Goal: Task Accomplishment & Management: Manage account settings

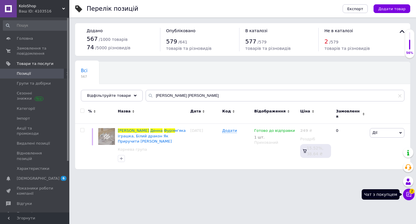
click at [412, 198] on button "Чат з покупцем 2" at bounding box center [409, 194] width 12 height 12
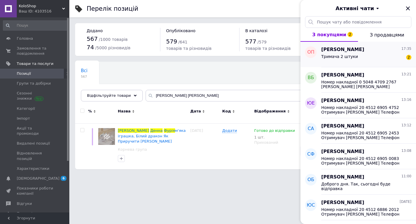
click at [367, 60] on div "Тримача 2 штуки 2" at bounding box center [367, 57] width 90 height 9
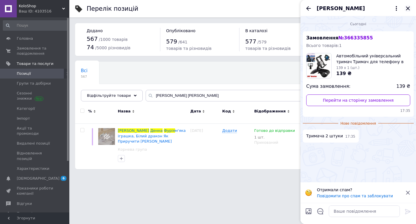
click at [411, 8] on icon "Закрити" at bounding box center [408, 8] width 7 height 7
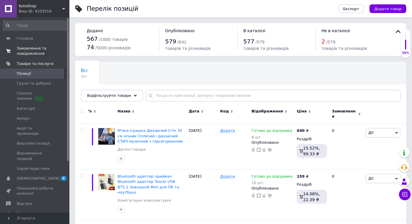
click at [28, 53] on span "Замовлення та повідомлення" at bounding box center [35, 51] width 37 height 10
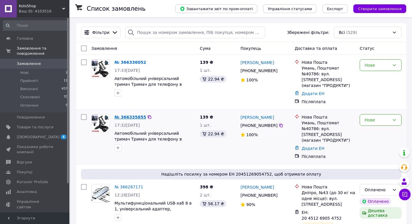
click at [136, 115] on link "№ 366335855" at bounding box center [131, 117] width 32 height 5
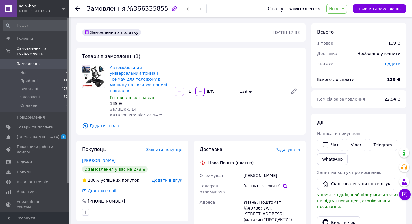
click at [340, 9] on span "Нове" at bounding box center [334, 8] width 10 height 5
click at [344, 16] on li "Прийнято" at bounding box center [340, 20] width 27 height 9
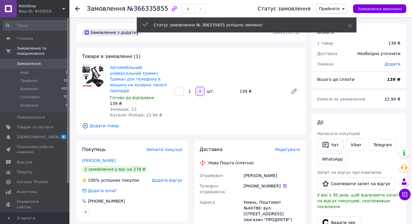
click at [199, 89] on icon "button" at bounding box center [200, 91] width 4 height 4
type input "2"
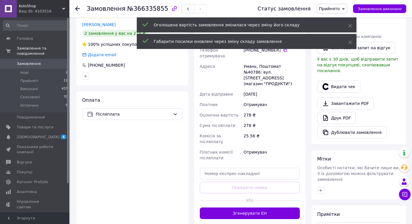
scroll to position [145, 0]
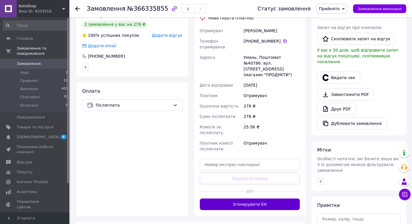
click at [272, 198] on button "Згенерувати ЕН" at bounding box center [250, 204] width 100 height 12
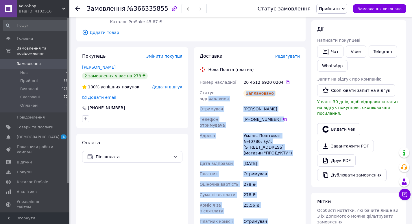
scroll to position [87, 0]
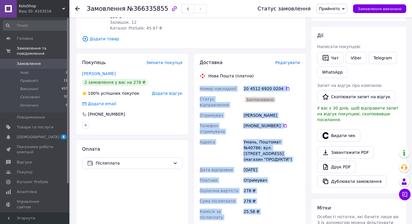
drag, startPoint x: 259, startPoint y: 160, endPoint x: 196, endPoint y: 82, distance: 99.7
click at [196, 82] on div "Доставка Редагувати Нова Пошта (платна) Номер накладної 20 4512 6920 0204   Ста…" at bounding box center [250, 162] width 112 height 217
copy div "Номер накладної 20 4512 6920 0204   Статус відправлення Заплановано Отримувач П…"
click at [338, 58] on button "Чат" at bounding box center [330, 58] width 26 height 12
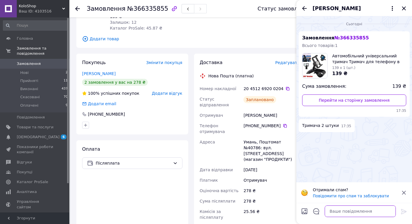
click at [337, 209] on textarea at bounding box center [360, 211] width 71 height 12
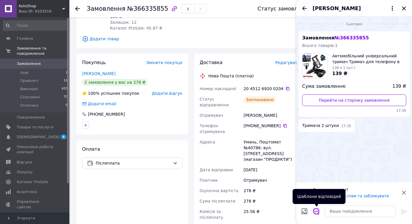
click at [316, 211] on icon "Відкрити шаблони відповідей" at bounding box center [316, 211] width 6 height 6
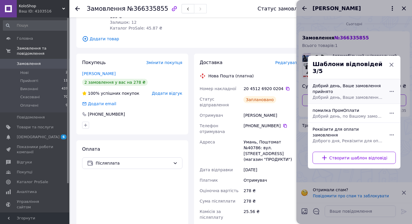
click at [332, 94] on div "Добрий день, Ваше замовлення прийнято Добрий день, Ваше замовлення прийнято та …" at bounding box center [347, 91] width 75 height 22
type textarea "Добрий день, Ваше замовлення прийнято та готується до відправки. Дякуємо, що об…"
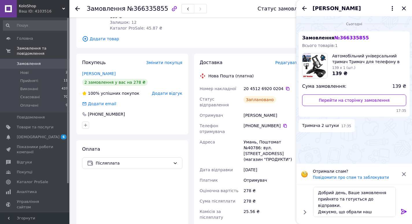
drag, startPoint x: 405, startPoint y: 209, endPoint x: 387, endPoint y: 209, distance: 17.9
click at [405, 209] on icon at bounding box center [404, 211] width 7 height 7
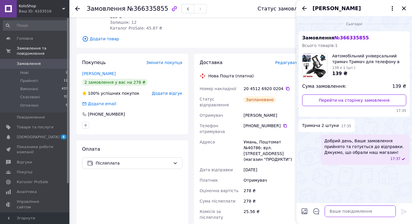
click at [382, 209] on textarea at bounding box center [360, 211] width 71 height 12
paste textarea "Номер накладної 20 4512 6920 0204 Статус відправлення Заплановано Отримувач Пав…"
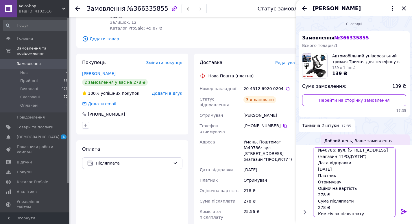
scroll to position [0, 0]
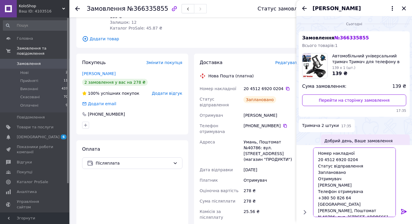
drag, startPoint x: 338, startPoint y: 171, endPoint x: 294, endPoint y: 165, distance: 45.0
click at [294, 165] on body "KoloShop Ваш ID: 4103516 Сайт KoloShop Кабінет покупця Перевірити стан системи …" at bounding box center [206, 141] width 412 height 457
type textarea "Номер накладної 20 4512 6920 0204 Отримувач Павлюк Олександр Телефон отримувача…"
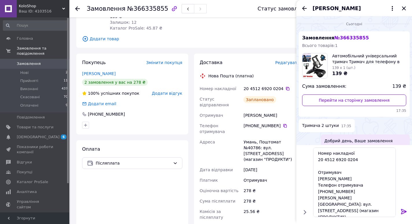
click at [405, 211] on icon at bounding box center [403, 211] width 5 height 5
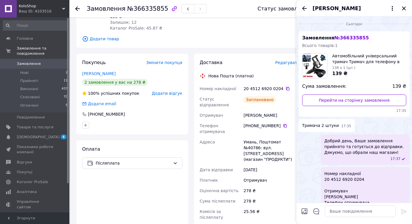
scroll to position [118, 0]
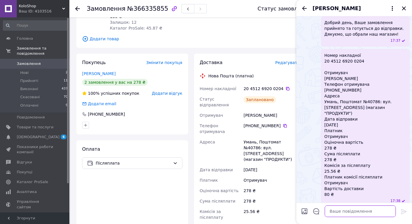
click at [337, 211] on textarea at bounding box center [360, 211] width 71 height 12
type textarea "Буде 2 штуки"
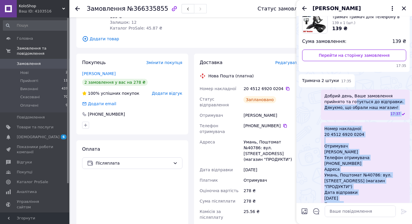
scroll to position [18, 0]
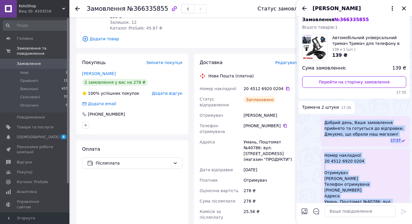
drag, startPoint x: 392, startPoint y: 193, endPoint x: 322, endPoint y: 123, distance: 98.6
click at [322, 123] on ul "Замовлення № 366335855 Всього товарів: 1 Автомобільний універсальний тримач Три…" at bounding box center [354, 167] width 111 height 309
copy ul "Добрий день, Ваше замовлення прийнято та готується до відправки. Дякуємо, що об…"
click at [404, 8] on icon "Закрити" at bounding box center [404, 8] width 4 height 4
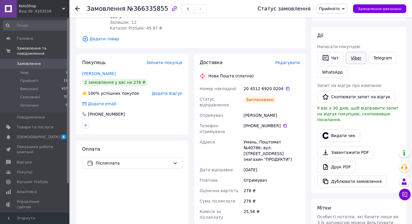
click at [355, 62] on link "Viber" at bounding box center [356, 58] width 20 height 12
click at [357, 59] on link "Viber" at bounding box center [356, 58] width 20 height 12
click at [376, 58] on link "Telegram" at bounding box center [383, 58] width 28 height 12
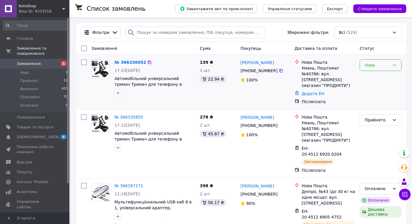
click at [388, 67] on div "Нове" at bounding box center [377, 65] width 25 height 6
click at [383, 95] on li "Скасовано" at bounding box center [380, 98] width 41 height 10
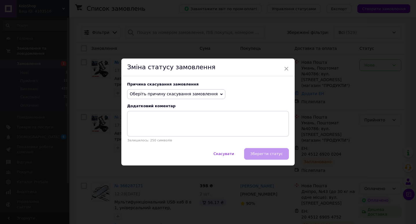
click at [196, 94] on span "Оберіть причину скасування замовлення" at bounding box center [174, 93] width 88 height 5
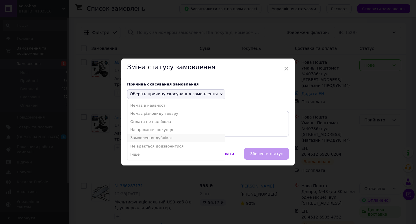
drag, startPoint x: 162, startPoint y: 137, endPoint x: 184, endPoint y: 143, distance: 22.7
click at [162, 137] on li "Замовлення-дублікат" at bounding box center [177, 138] width 98 height 8
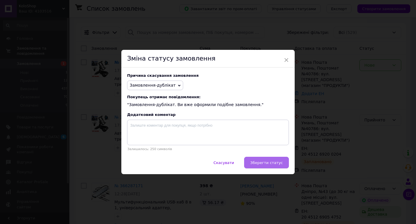
click at [271, 160] on button "Зберегти статус" at bounding box center [266, 162] width 45 height 12
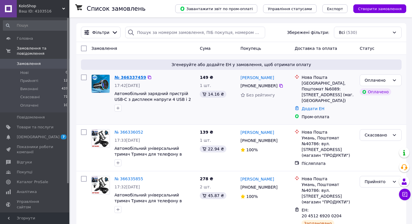
click at [131, 77] on link "№ 366337459" at bounding box center [131, 77] width 32 height 5
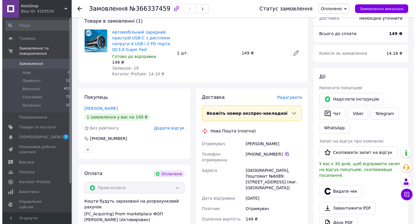
scroll to position [58, 0]
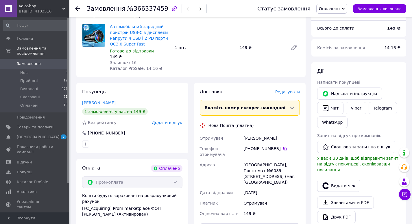
click at [293, 93] on span "Редагувати" at bounding box center [287, 91] width 25 height 5
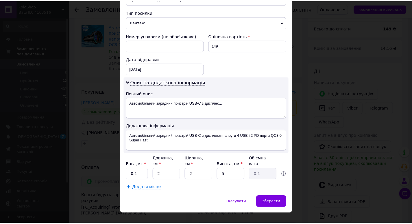
scroll to position [225, 0]
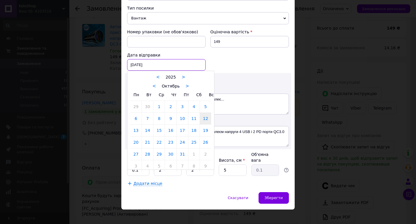
click at [182, 63] on div "12.10.2025 < 2025 > < Октябрь > Пн Вт Ср Чт Пт Сб Вс 29 30 1 2 3 4 5 6 7 8 9 10…" at bounding box center [166, 65] width 79 height 12
click at [135, 130] on link "13" at bounding box center [135, 130] width 11 height 12
type input "13.10.2025"
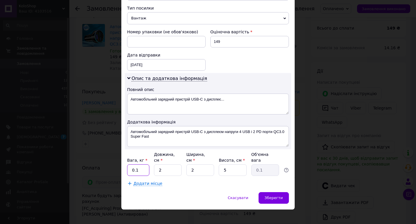
click at [148, 164] on input "0.1" at bounding box center [138, 170] width 22 height 12
type input "0.5"
click at [286, 192] on div "Зберегти" at bounding box center [274, 198] width 30 height 12
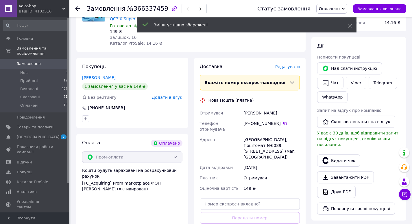
scroll to position [145, 0]
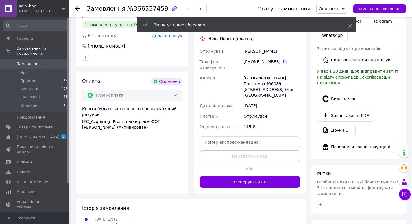
click at [286, 176] on button "Згенерувати ЕН" at bounding box center [250, 182] width 100 height 12
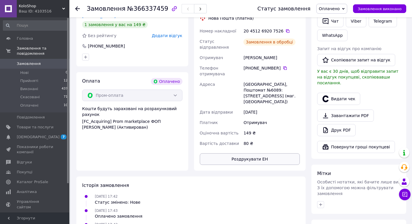
scroll to position [116, 0]
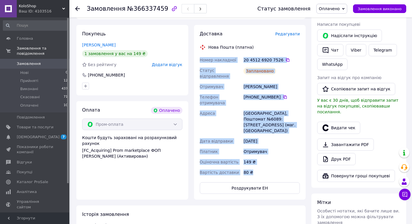
drag, startPoint x: 255, startPoint y: 157, endPoint x: 194, endPoint y: 59, distance: 115.6
click at [194, 59] on div "Доставка Редагувати Нова Пошта (платна) Номер накладної 20 4512 6920 7526   Ста…" at bounding box center [250, 112] width 112 height 174
copy div "Номер накладної 20 4512 6920 7526   Статус відправлення Заплановано Отримувач Д…"
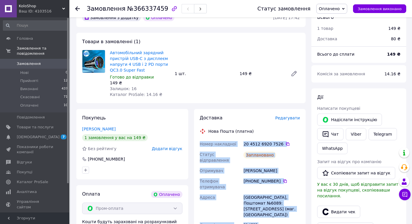
scroll to position [29, 0]
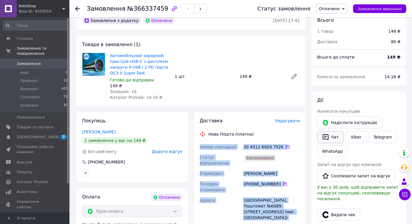
click at [335, 136] on button "Чат" at bounding box center [330, 137] width 26 height 12
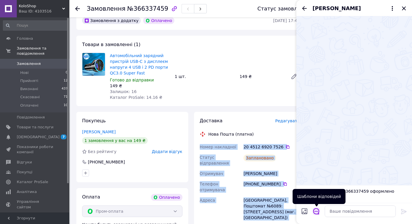
click at [317, 209] on icon "Відкрити шаблони відповідей" at bounding box center [316, 211] width 6 height 6
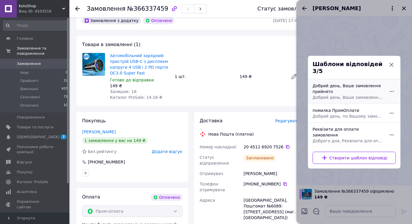
click at [340, 93] on div "Добрий день, Ваше замовлення прийнято Добрий день, Ваше замовлення прийнято та …" at bounding box center [347, 91] width 75 height 22
type textarea "Добрий день, Ваше замовлення прийнято та готується до відправки. Дякуємо, що об…"
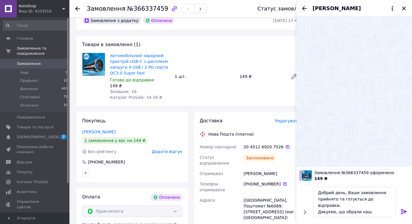
click at [405, 211] on icon at bounding box center [403, 211] width 5 height 5
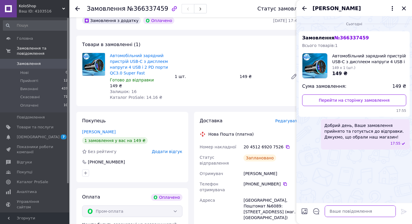
click at [377, 213] on textarea at bounding box center [360, 211] width 71 height 12
paste textarea "Номер накладної 20 4512 6920 7526 Статус відправлення Заплановано Отримувач Дуд…"
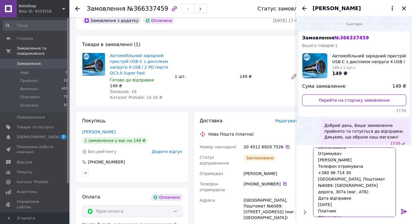
scroll to position [0, 0]
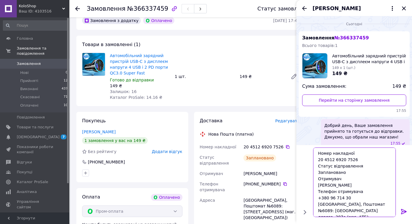
drag, startPoint x: 347, startPoint y: 172, endPoint x: 303, endPoint y: 165, distance: 44.8
click at [303, 165] on div "Номер накладної 20 4512 6920 7526 Статус відправлення Заплановано Отримувач Дуд…" at bounding box center [354, 182] width 111 height 74
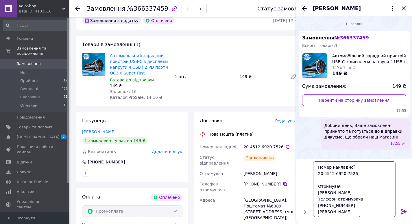
type textarea "Номер накладної 20 4512 6920 7526 Отримувач Дудник Алена Телефон отримувача +38…"
click at [403, 210] on icon at bounding box center [404, 211] width 7 height 7
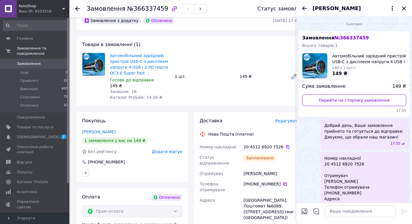
scroll to position [69, 0]
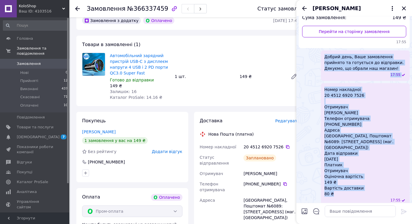
drag, startPoint x: 333, startPoint y: 189, endPoint x: 314, endPoint y: 56, distance: 134.4
click at [314, 56] on ul "Замовлення № 366337459 Всього товарів: 1 Автомобільний зарядний пристрій USB-C …" at bounding box center [354, 84] width 111 height 243
copy ul "Добрий день, Ваше замовлення прийнято та готується до відправки. Дякуємо, що об…"
click at [401, 10] on icon "Закрити" at bounding box center [404, 8] width 7 height 7
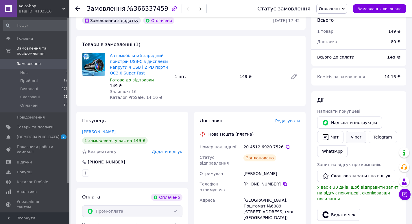
click at [360, 134] on link "Viber" at bounding box center [356, 137] width 20 height 12
click at [379, 110] on div "Написати покупцеві" at bounding box center [358, 111] width 83 height 6
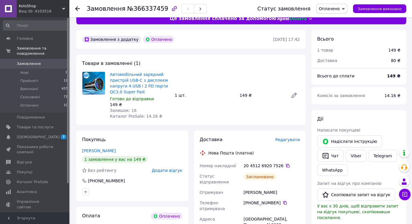
scroll to position [0, 0]
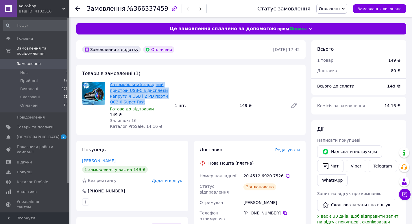
drag, startPoint x: 146, startPoint y: 103, endPoint x: 110, endPoint y: 84, distance: 40.6
click at [110, 84] on span "Автомобільний зарядний пристрій USB-C з дисплеєм напруги 4 USB і 2 PD порти QC3…" at bounding box center [140, 93] width 60 height 23
copy link "Автомобільний зарядний пристрій USB-C з дисплеєм напруги 4 USB і 2 PD порти QC3…"
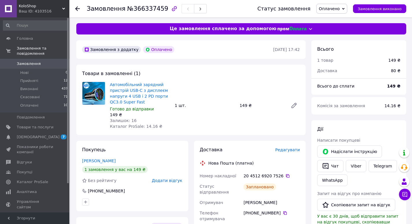
click at [77, 9] on use at bounding box center [77, 8] width 5 height 5
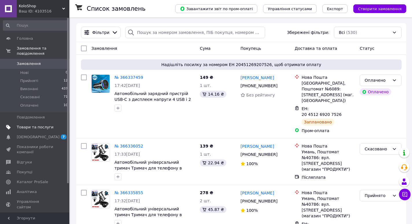
click at [27, 124] on span "Товари та послуги" at bounding box center [35, 126] width 37 height 5
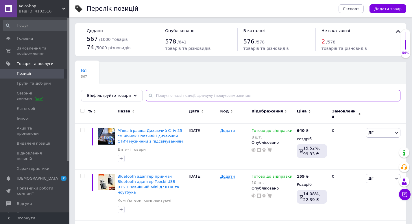
click at [153, 92] on input "text" at bounding box center [273, 96] width 255 height 12
paste input "Наушники XT-53"
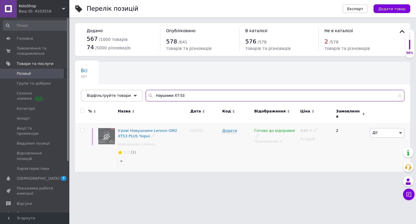
type input "Наушники XT-53"
click at [280, 139] on icon at bounding box center [281, 140] width 3 height 3
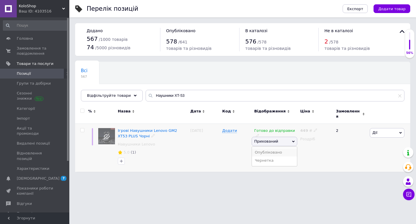
click at [273, 148] on li "Опубліковано" at bounding box center [274, 152] width 45 height 8
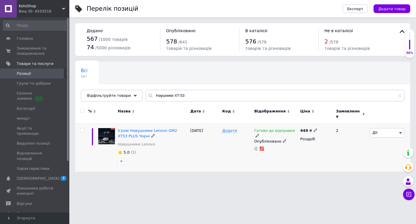
click at [183, 149] on div "5.0 (1)" at bounding box center [152, 152] width 71 height 7
click at [21, 45] on link "Замовлення та повідомлення 0 0" at bounding box center [35, 50] width 71 height 15
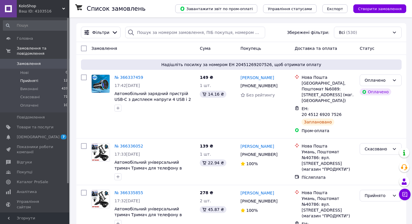
click at [38, 77] on li "Прийняті 12" at bounding box center [35, 81] width 71 height 8
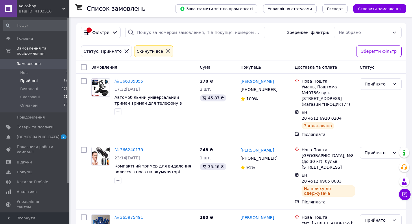
click at [166, 51] on icon at bounding box center [168, 51] width 4 height 4
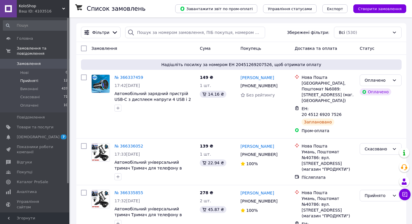
click at [38, 59] on link "Замовлення 0" at bounding box center [35, 64] width 71 height 10
click at [33, 78] on span "Прийняті" at bounding box center [29, 80] width 18 height 5
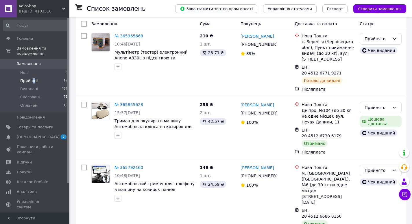
scroll to position [269, 0]
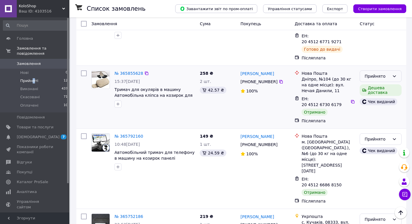
click at [370, 70] on div "Прийнято" at bounding box center [381, 76] width 42 height 12
click at [370, 48] on li "Виконано" at bounding box center [380, 49] width 41 height 10
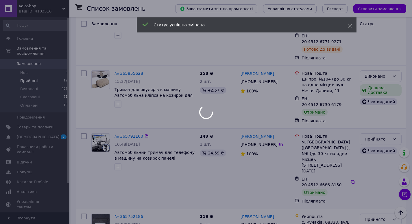
click at [366, 136] on div "Прийнято" at bounding box center [377, 139] width 25 height 6
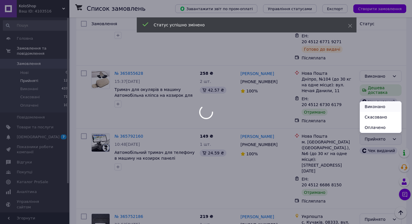
click at [367, 104] on li "Виконано" at bounding box center [380, 106] width 41 height 10
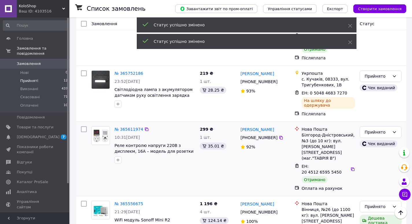
scroll to position [414, 0]
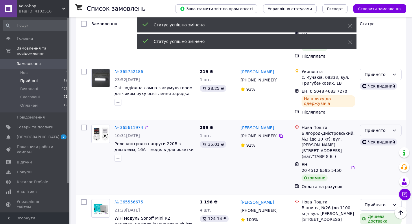
click at [366, 127] on div "Прийнято" at bounding box center [377, 130] width 25 height 6
click at [368, 76] on li "Виконано" at bounding box center [380, 76] width 41 height 10
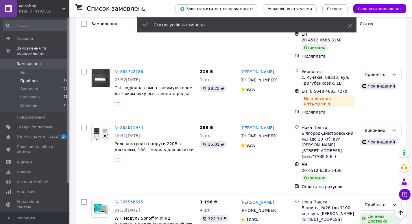
click at [364, 199] on div "Прийнято" at bounding box center [381, 205] width 42 height 12
click at [368, 138] on li "Виконано" at bounding box center [380, 138] width 41 height 10
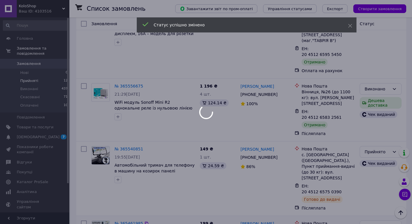
scroll to position [539, 0]
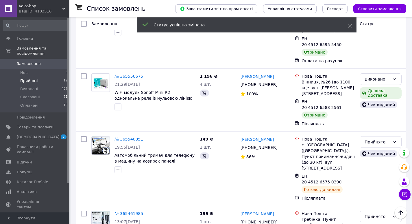
click at [28, 61] on span "Замовлення" at bounding box center [29, 63] width 24 height 5
